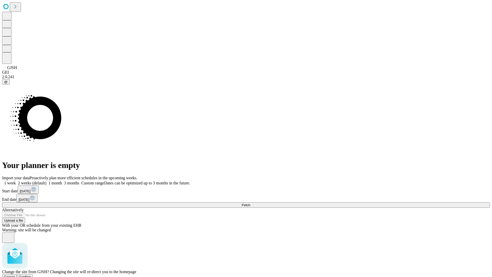
click at [31, 275] on span "Confirm" at bounding box center [25, 277] width 12 height 4
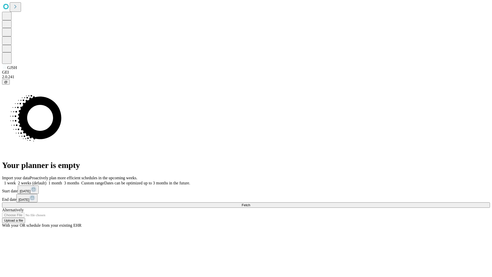
click at [46, 181] on label "2 weeks (default)" at bounding box center [31, 183] width 30 height 4
click at [250, 203] on span "Fetch" at bounding box center [246, 205] width 8 height 4
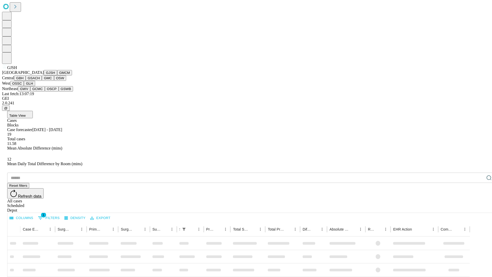
click at [57, 75] on button "GMCM" at bounding box center [64, 72] width 15 height 5
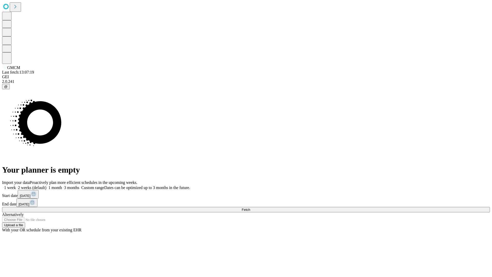
click at [46, 185] on label "2 weeks (default)" at bounding box center [31, 187] width 30 height 4
click at [250, 207] on span "Fetch" at bounding box center [246, 209] width 8 height 4
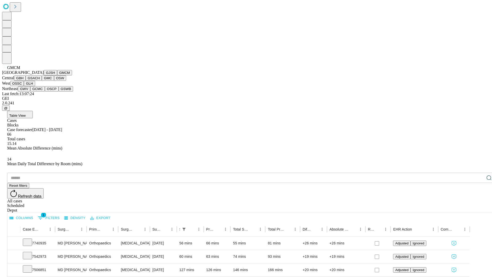
click at [26, 81] on button "GBH" at bounding box center [20, 77] width 12 height 5
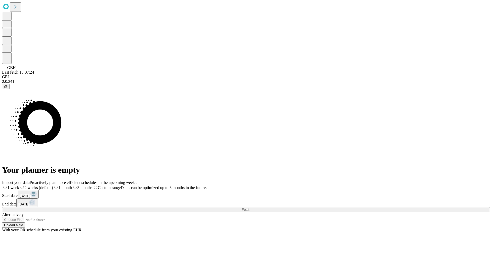
click at [53, 185] on label "2 weeks (default)" at bounding box center [36, 187] width 34 height 4
click at [250, 207] on span "Fetch" at bounding box center [246, 209] width 8 height 4
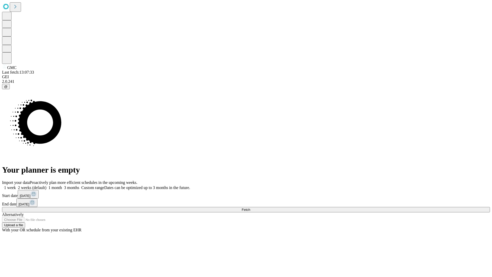
click at [46, 185] on label "2 weeks (default)" at bounding box center [31, 187] width 30 height 4
click at [250, 207] on span "Fetch" at bounding box center [246, 209] width 8 height 4
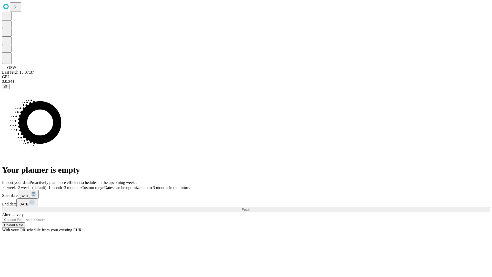
click at [46, 185] on label "2 weeks (default)" at bounding box center [31, 187] width 30 height 4
click at [250, 207] on span "Fetch" at bounding box center [246, 209] width 8 height 4
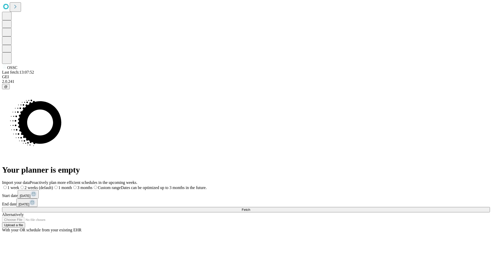
click at [53, 185] on label "2 weeks (default)" at bounding box center [36, 187] width 34 height 4
click at [250, 207] on span "Fetch" at bounding box center [246, 209] width 8 height 4
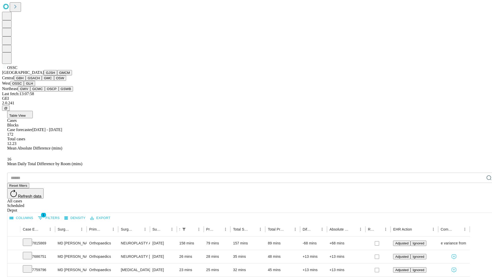
click at [35, 86] on button "GLH" at bounding box center [29, 83] width 11 height 5
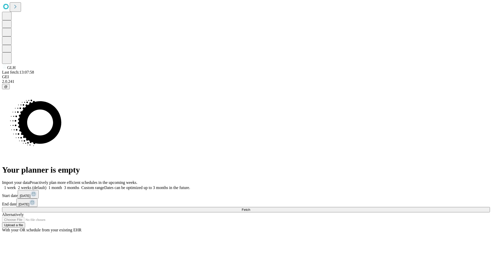
click at [46, 185] on label "2 weeks (default)" at bounding box center [31, 187] width 30 height 4
click at [250, 207] on span "Fetch" at bounding box center [246, 209] width 8 height 4
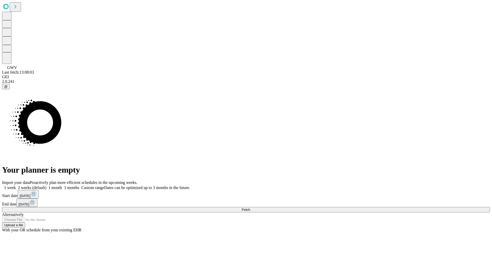
click at [46, 185] on label "2 weeks (default)" at bounding box center [31, 187] width 30 height 4
click at [250, 207] on span "Fetch" at bounding box center [246, 209] width 8 height 4
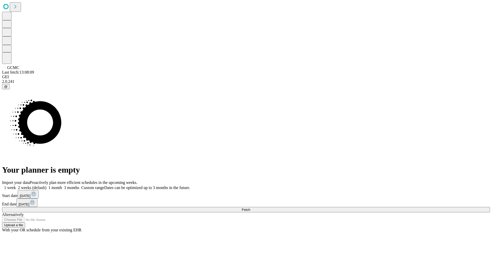
click at [46, 185] on label "2 weeks (default)" at bounding box center [31, 187] width 30 height 4
click at [250, 207] on span "Fetch" at bounding box center [246, 209] width 8 height 4
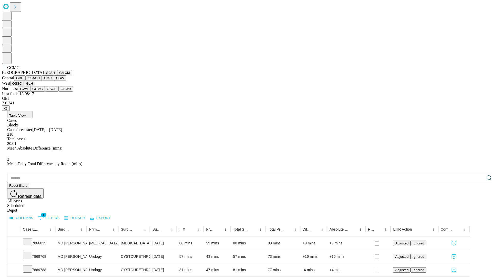
click at [45, 91] on button "OSCP" at bounding box center [52, 88] width 14 height 5
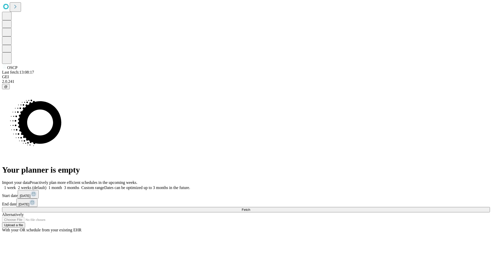
click at [46, 185] on label "2 weeks (default)" at bounding box center [31, 187] width 30 height 4
click at [250, 207] on span "Fetch" at bounding box center [246, 209] width 8 height 4
